Goal: Transaction & Acquisition: Purchase product/service

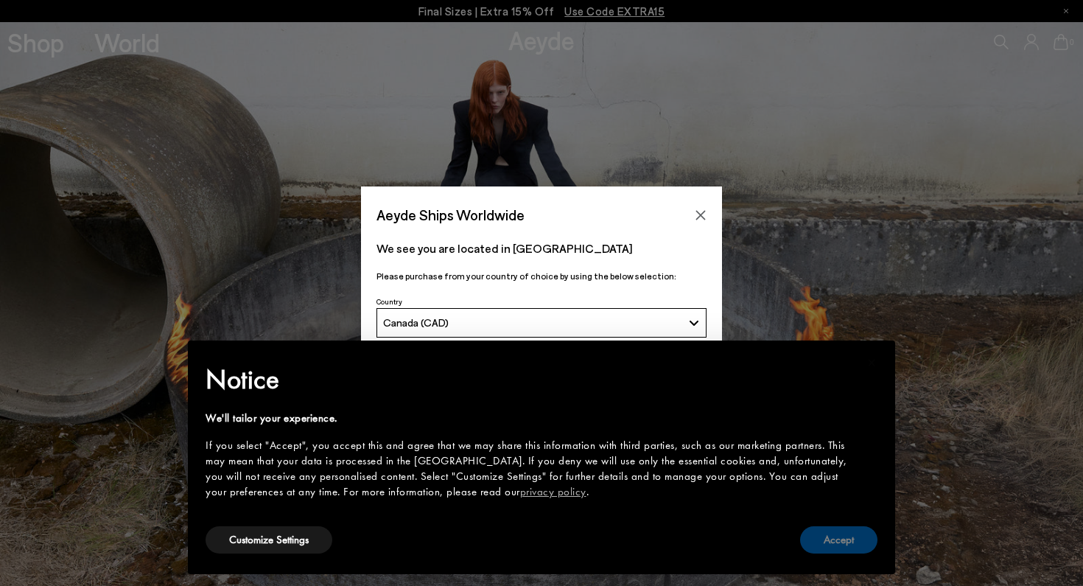
click at [851, 530] on button "Accept" at bounding box center [838, 539] width 77 height 27
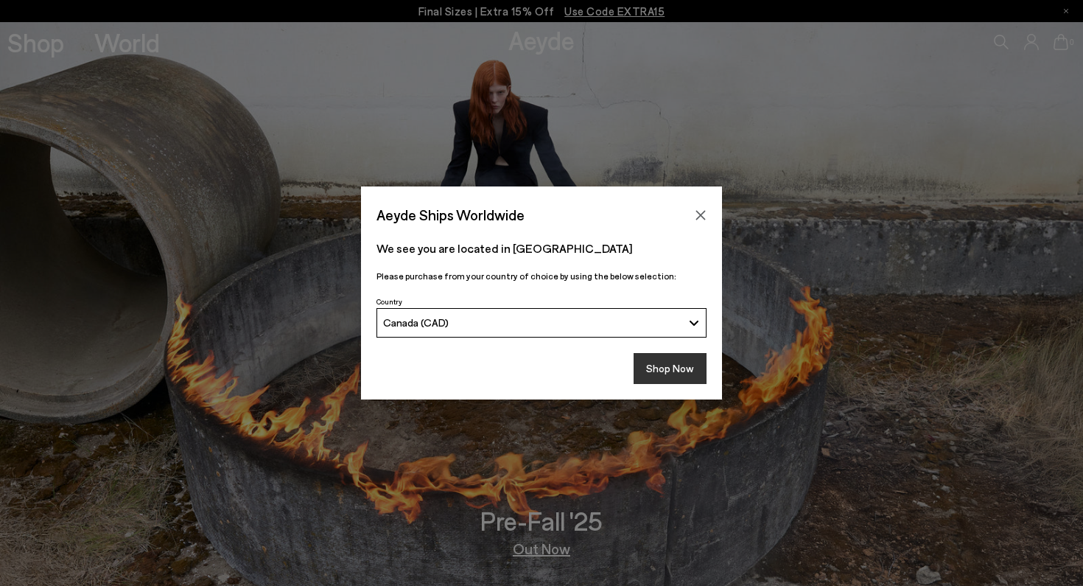
click at [670, 368] on button "Shop Now" at bounding box center [670, 368] width 73 height 31
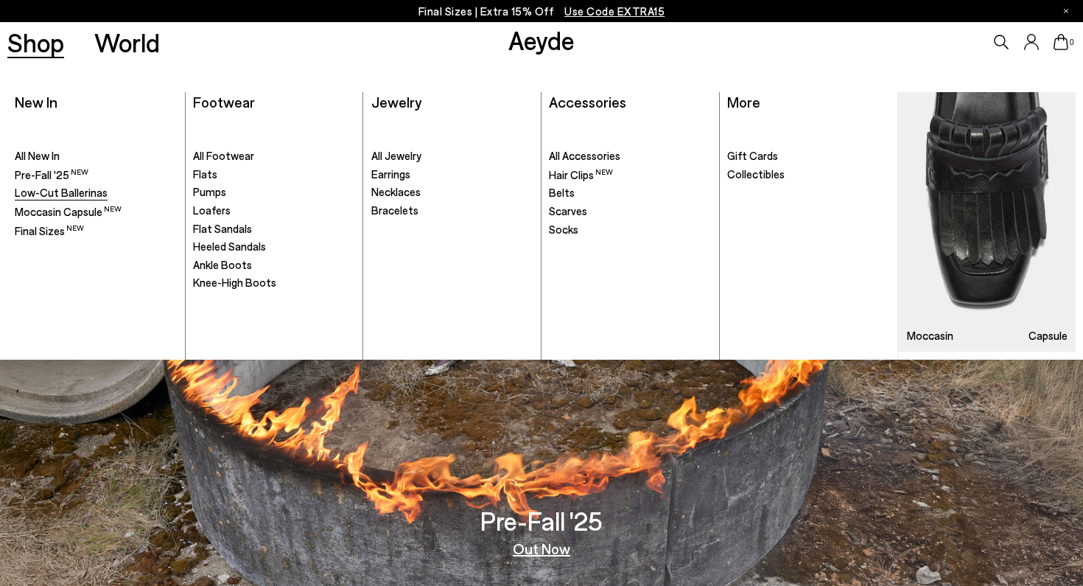
click at [74, 186] on span "Low-Cut Ballerinas" at bounding box center [61, 192] width 93 height 13
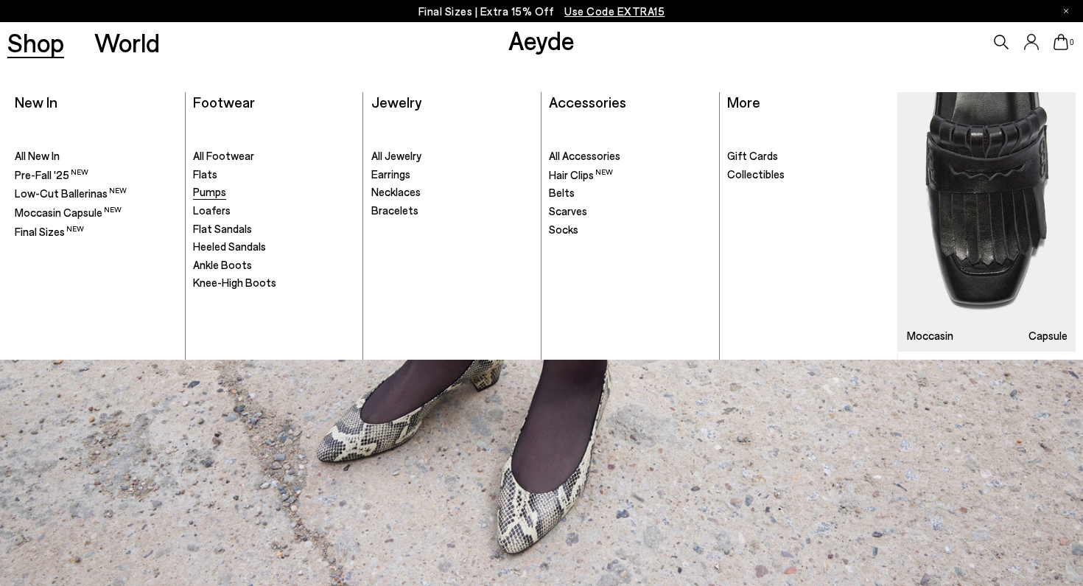
click at [230, 194] on link "Pumps" at bounding box center [274, 192] width 162 height 15
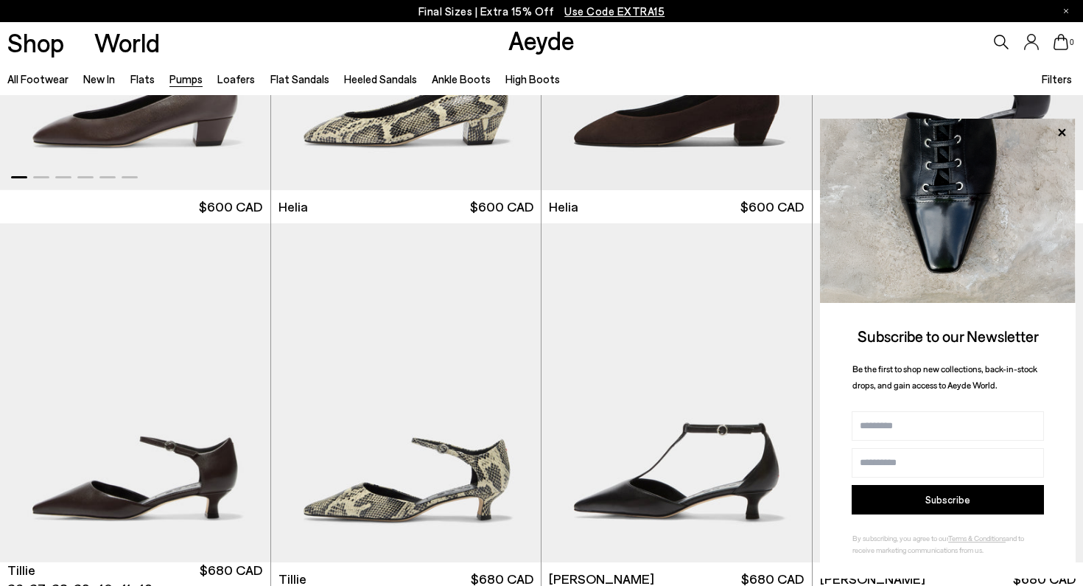
scroll to position [1143, 0]
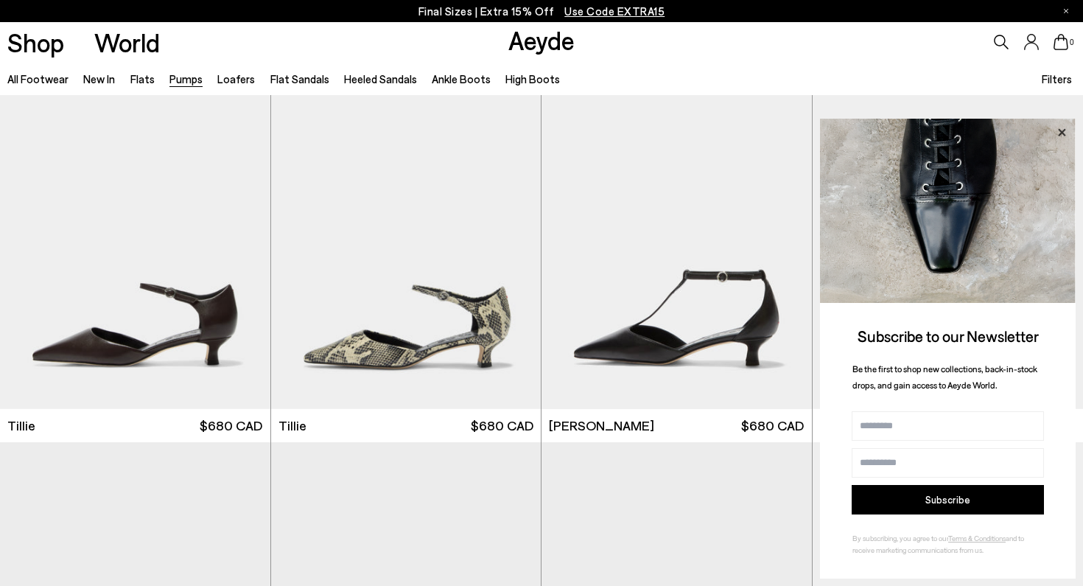
click at [1065, 129] on icon at bounding box center [1061, 131] width 7 height 7
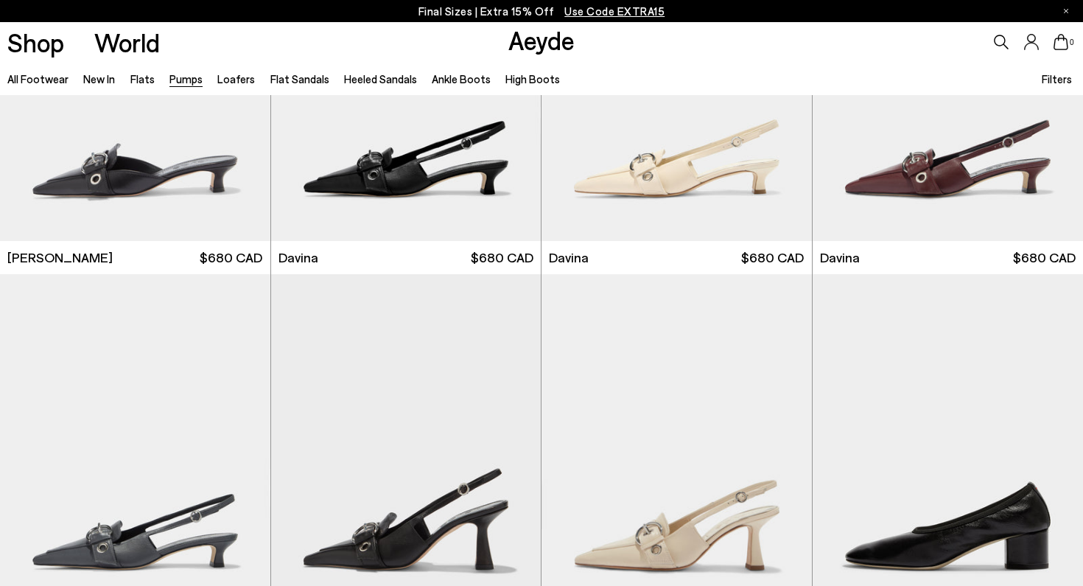
scroll to position [2852, 0]
